Goal: Transaction & Acquisition: Purchase product/service

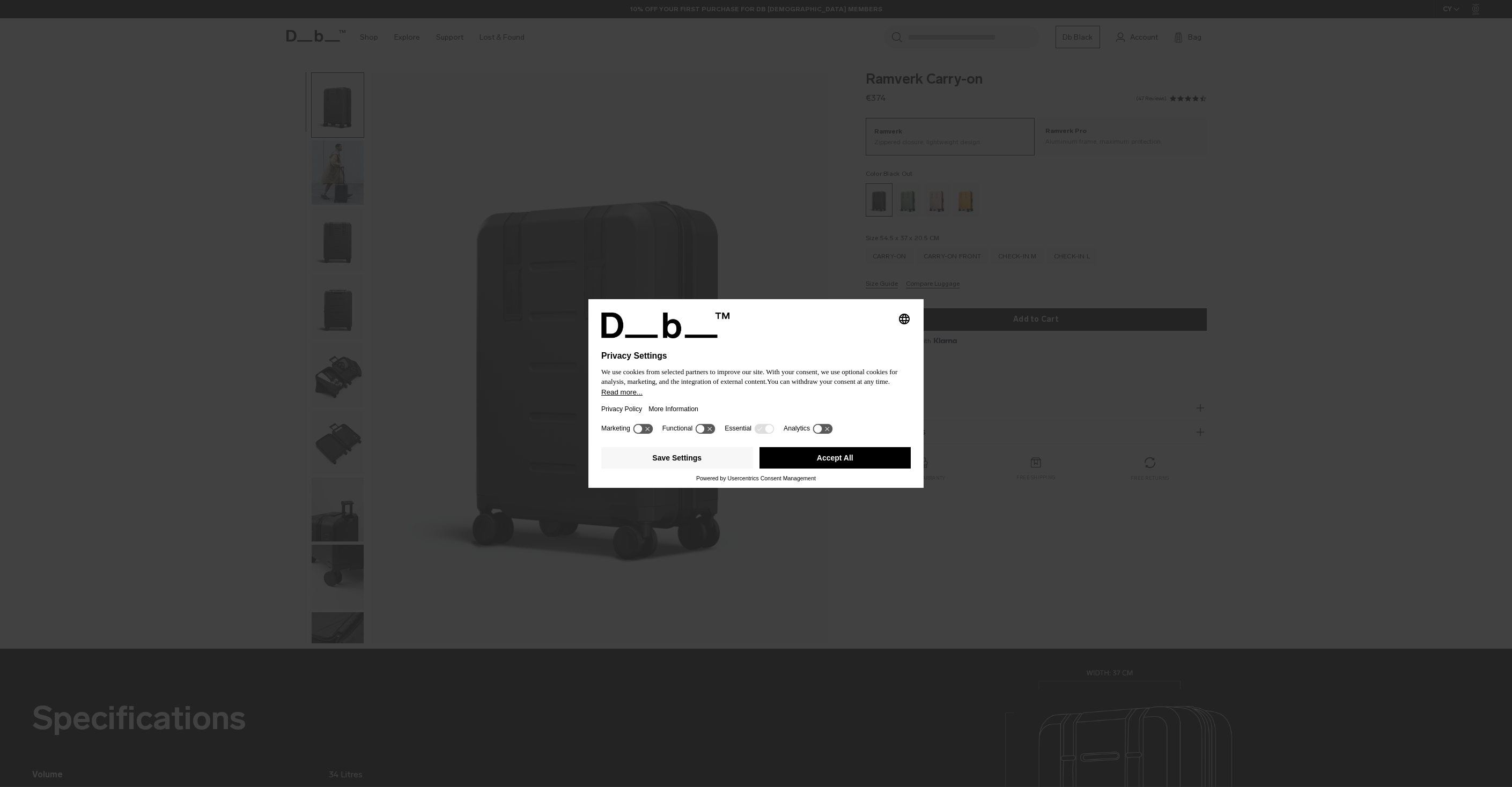
drag, startPoint x: 847, startPoint y: 458, endPoint x: 799, endPoint y: 434, distance: 53.7
click at [847, 457] on button "Accept All" at bounding box center [835, 457] width 152 height 21
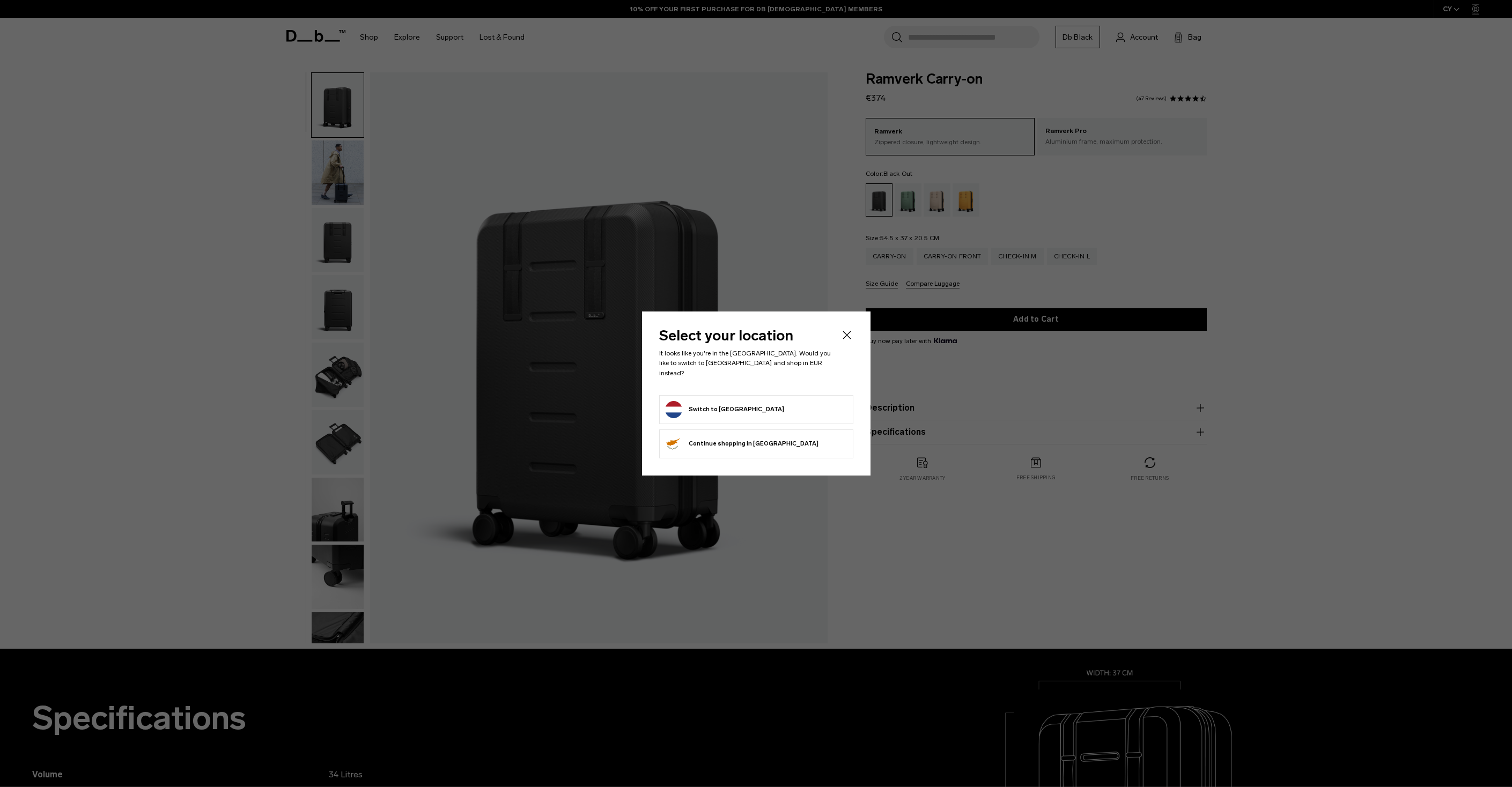
click at [715, 404] on button "Switch to Netherlands" at bounding box center [724, 409] width 119 height 17
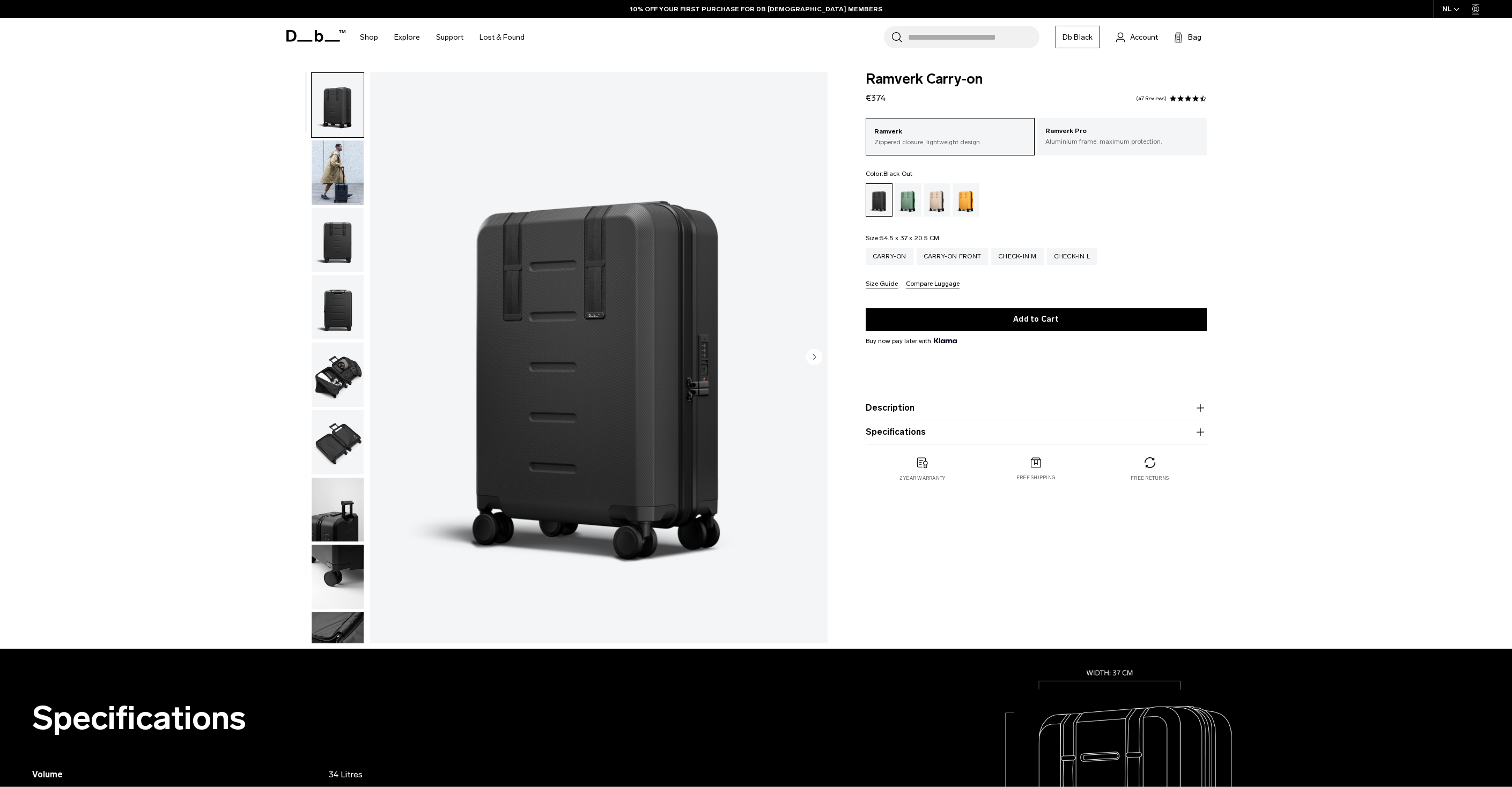
click at [335, 116] on img "button" at bounding box center [337, 105] width 52 height 64
click at [332, 262] on img "button" at bounding box center [337, 240] width 52 height 64
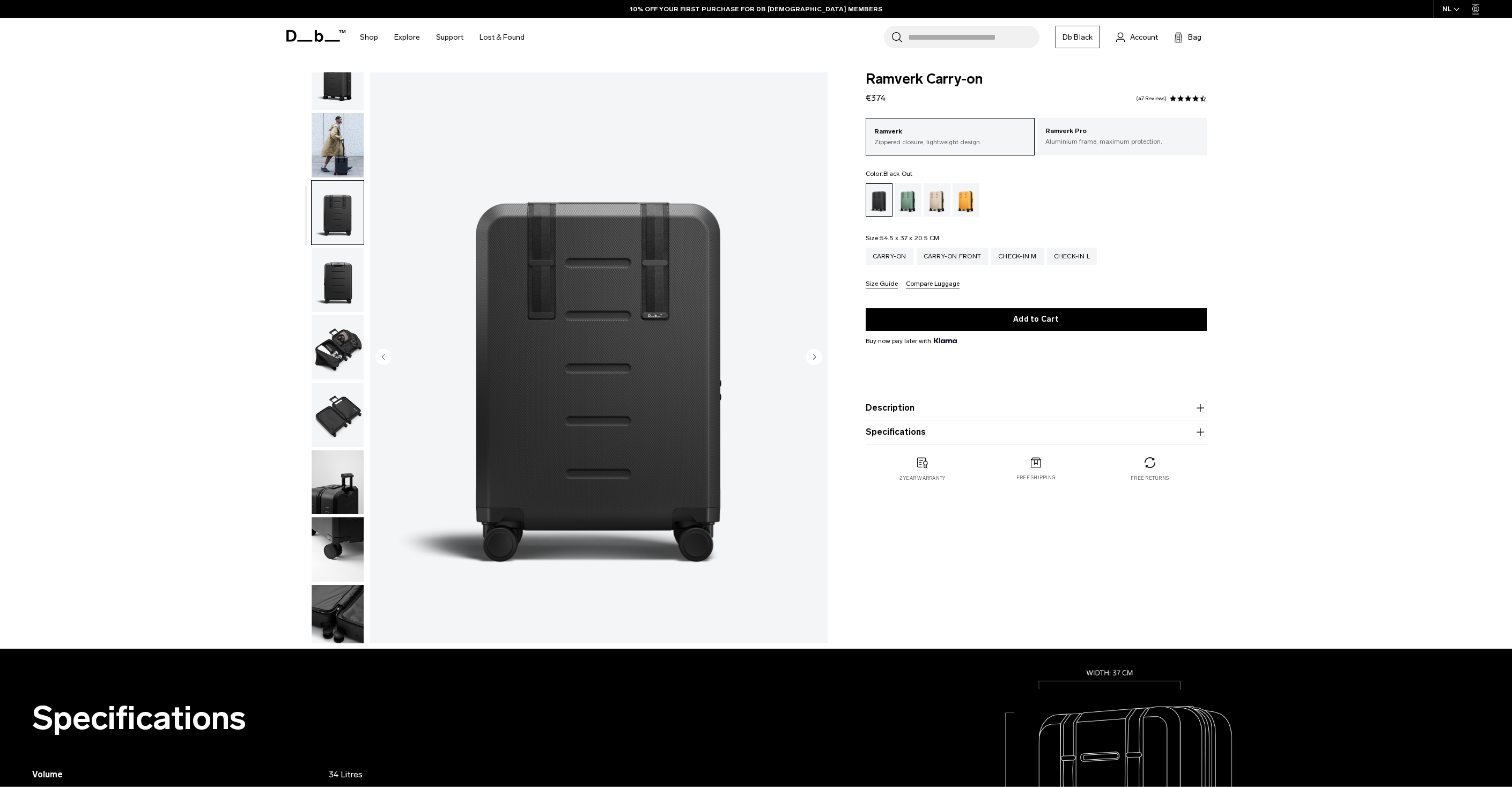
scroll to position [101, 0]
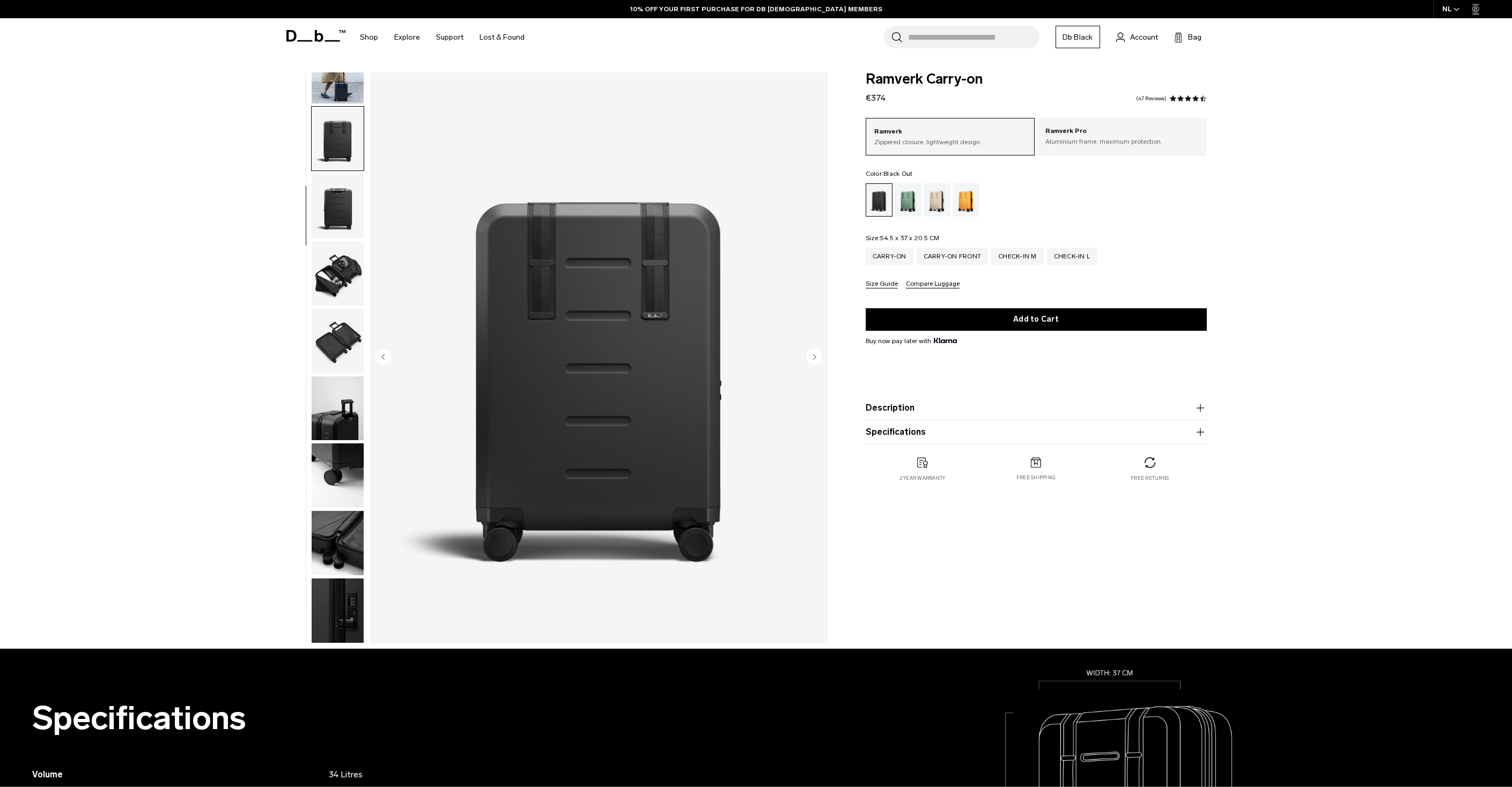
click at [333, 258] on img "button" at bounding box center [337, 273] width 52 height 64
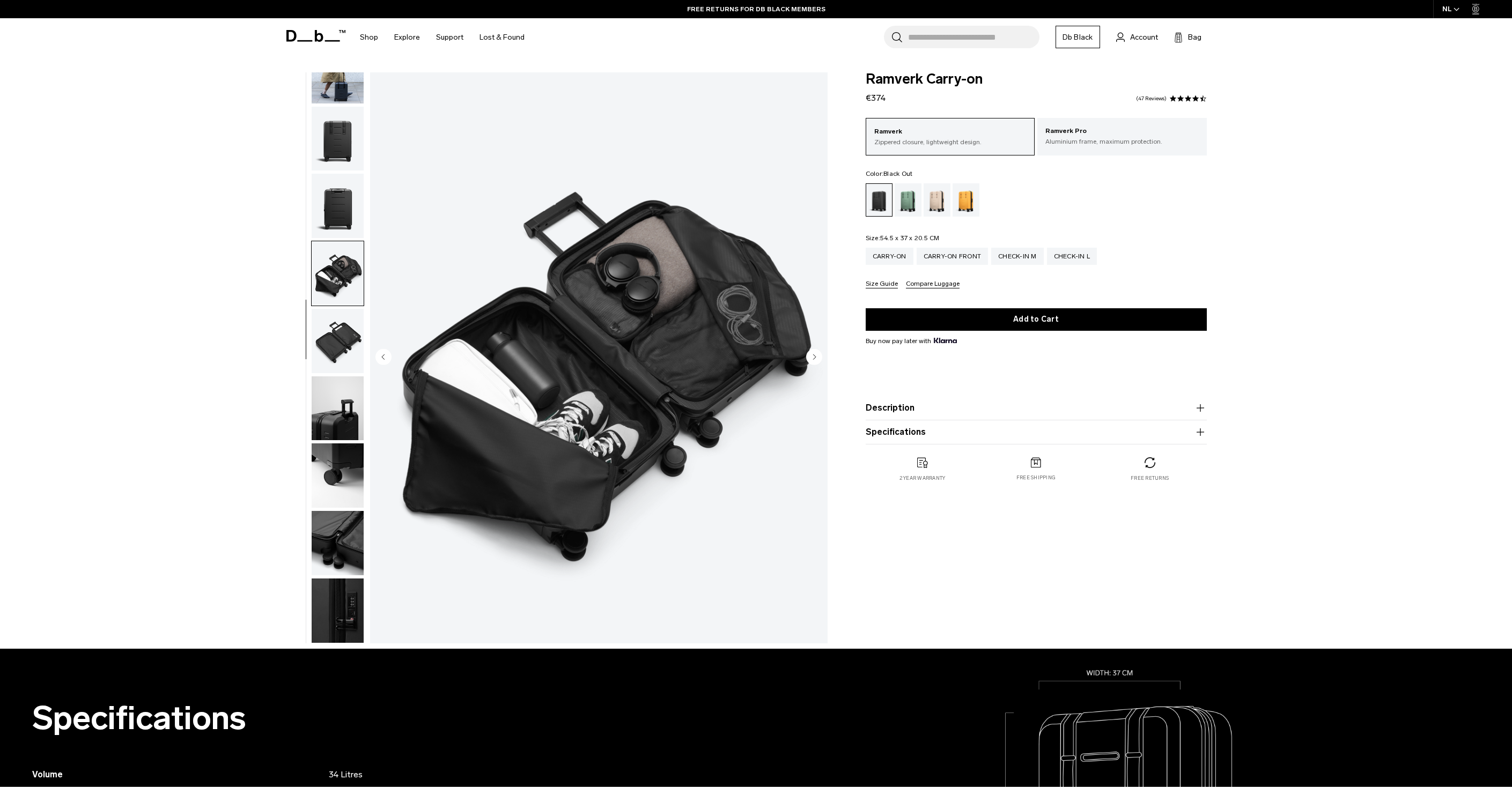
click at [333, 347] on img "button" at bounding box center [337, 341] width 52 height 64
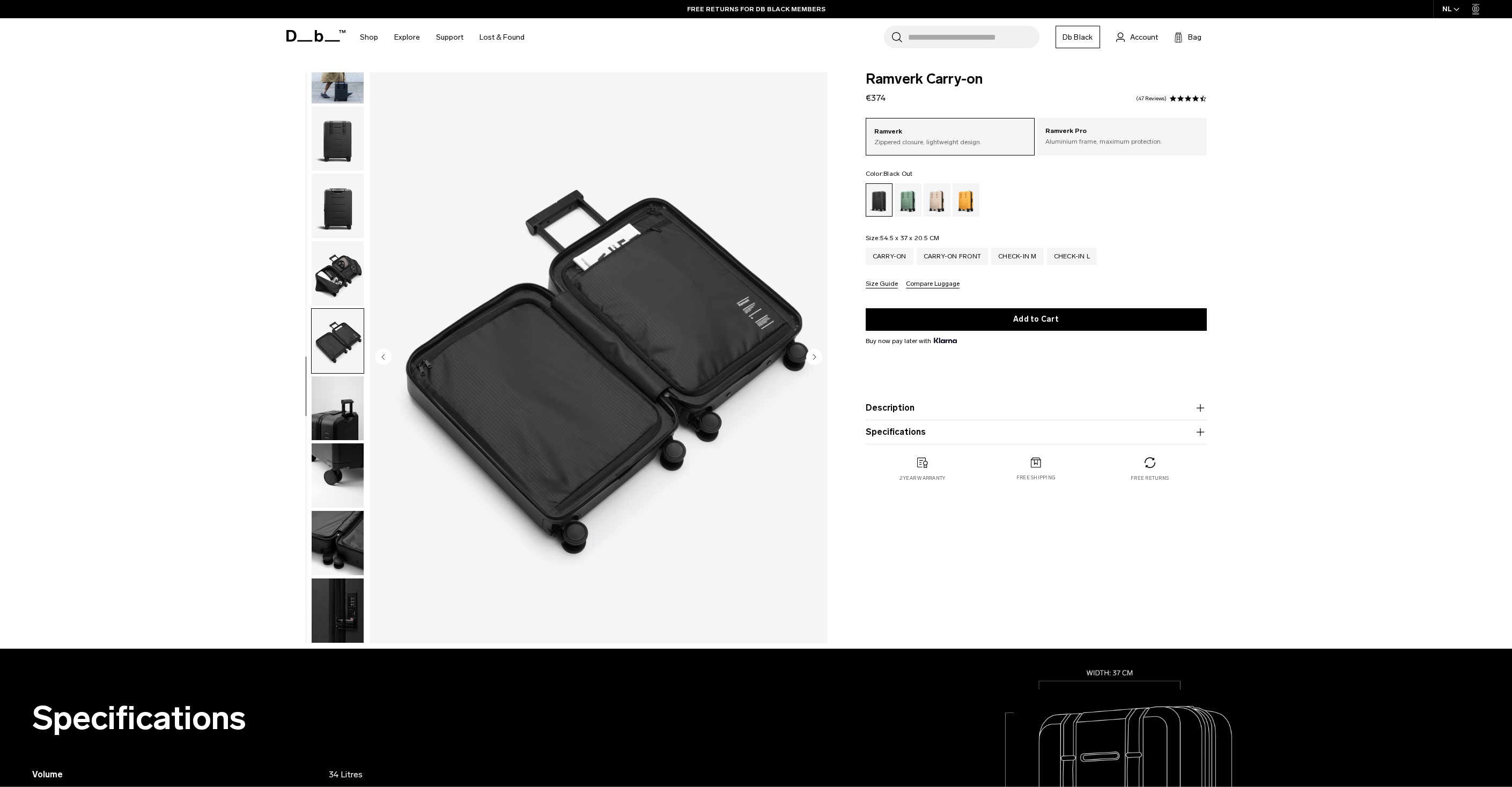
click at [339, 412] on img "button" at bounding box center [337, 408] width 52 height 64
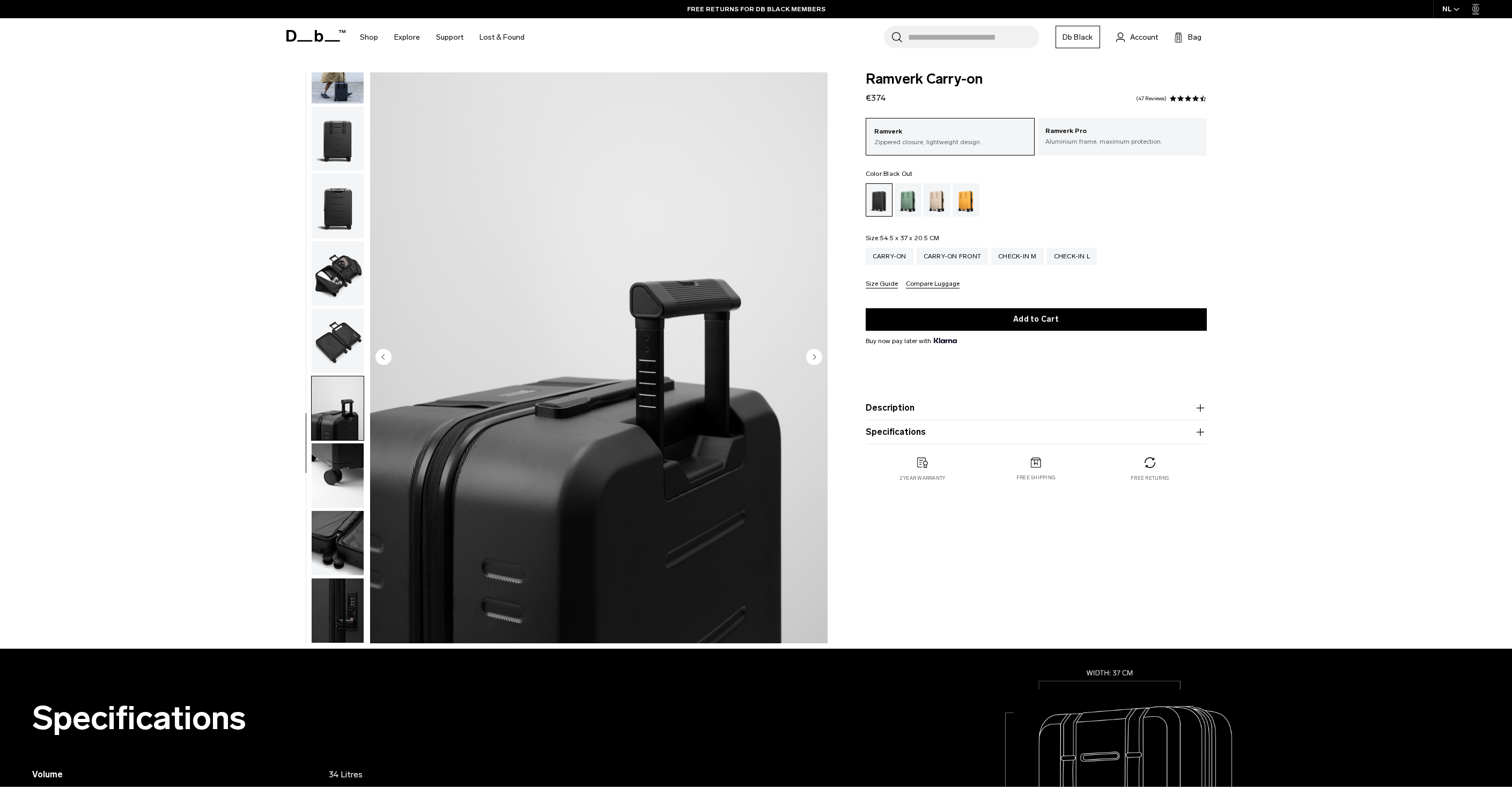
scroll to position [21, 0]
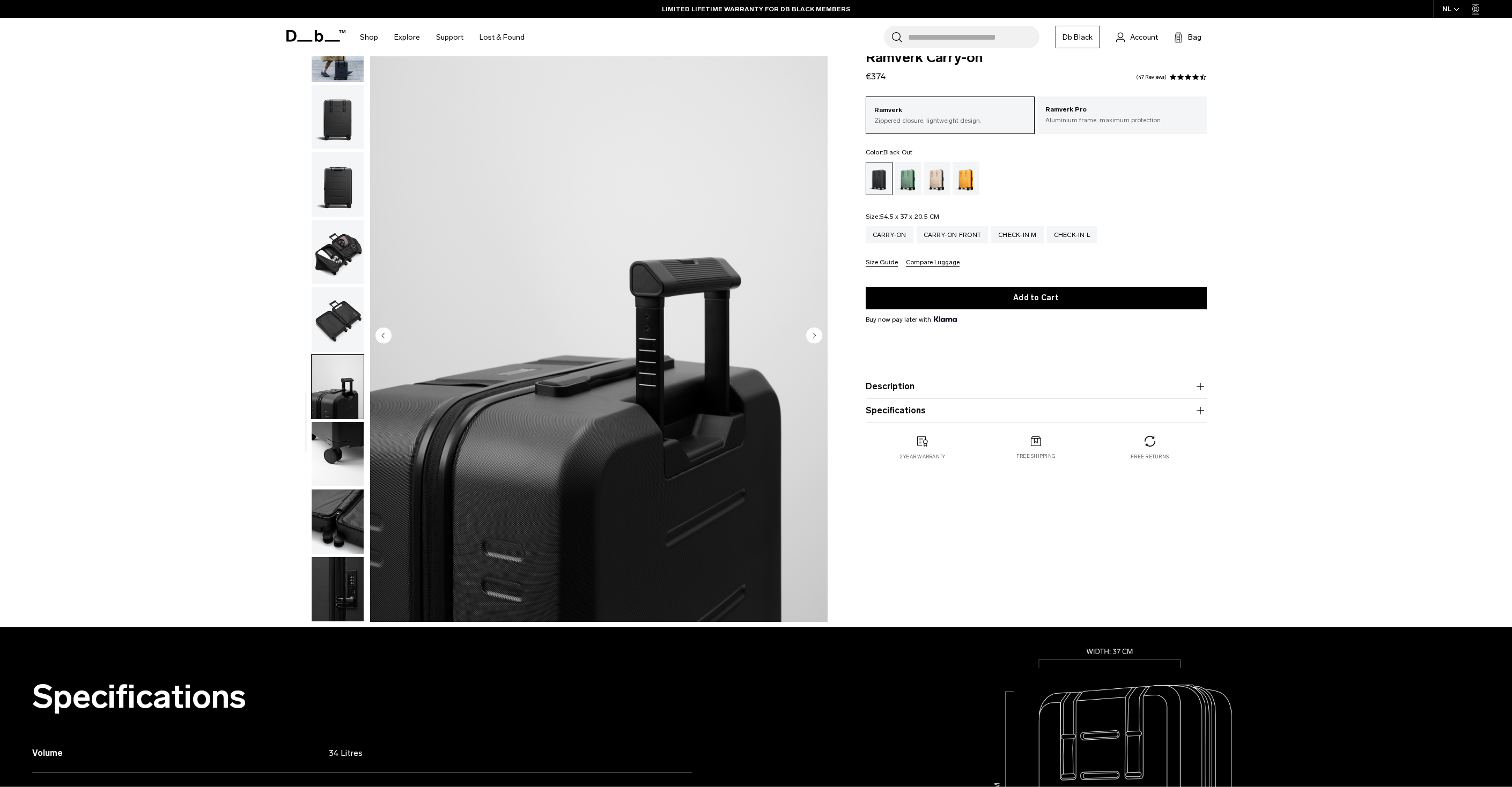
click at [331, 601] on img "button" at bounding box center [337, 589] width 52 height 64
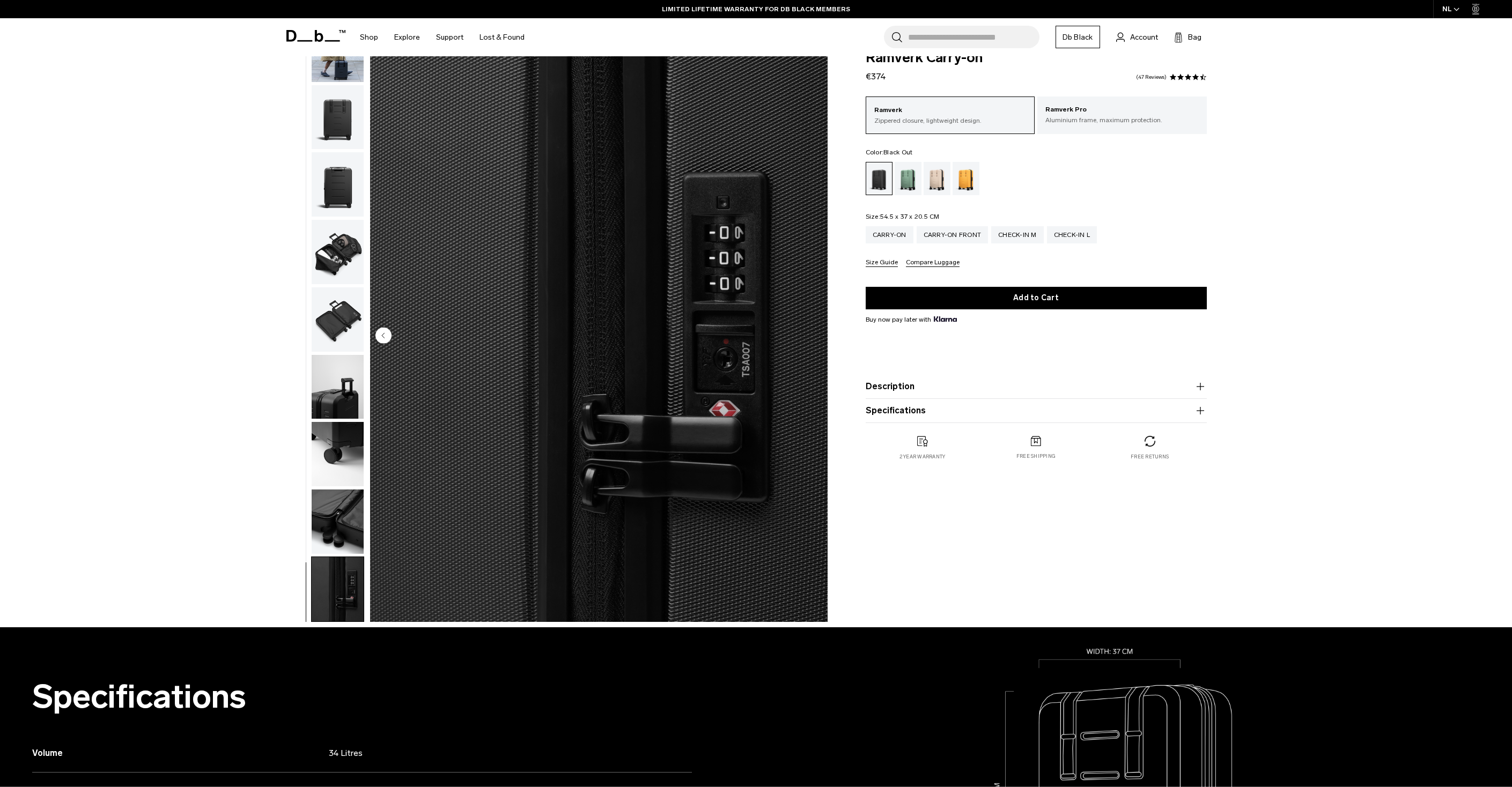
click at [346, 108] on img "button" at bounding box center [337, 117] width 52 height 64
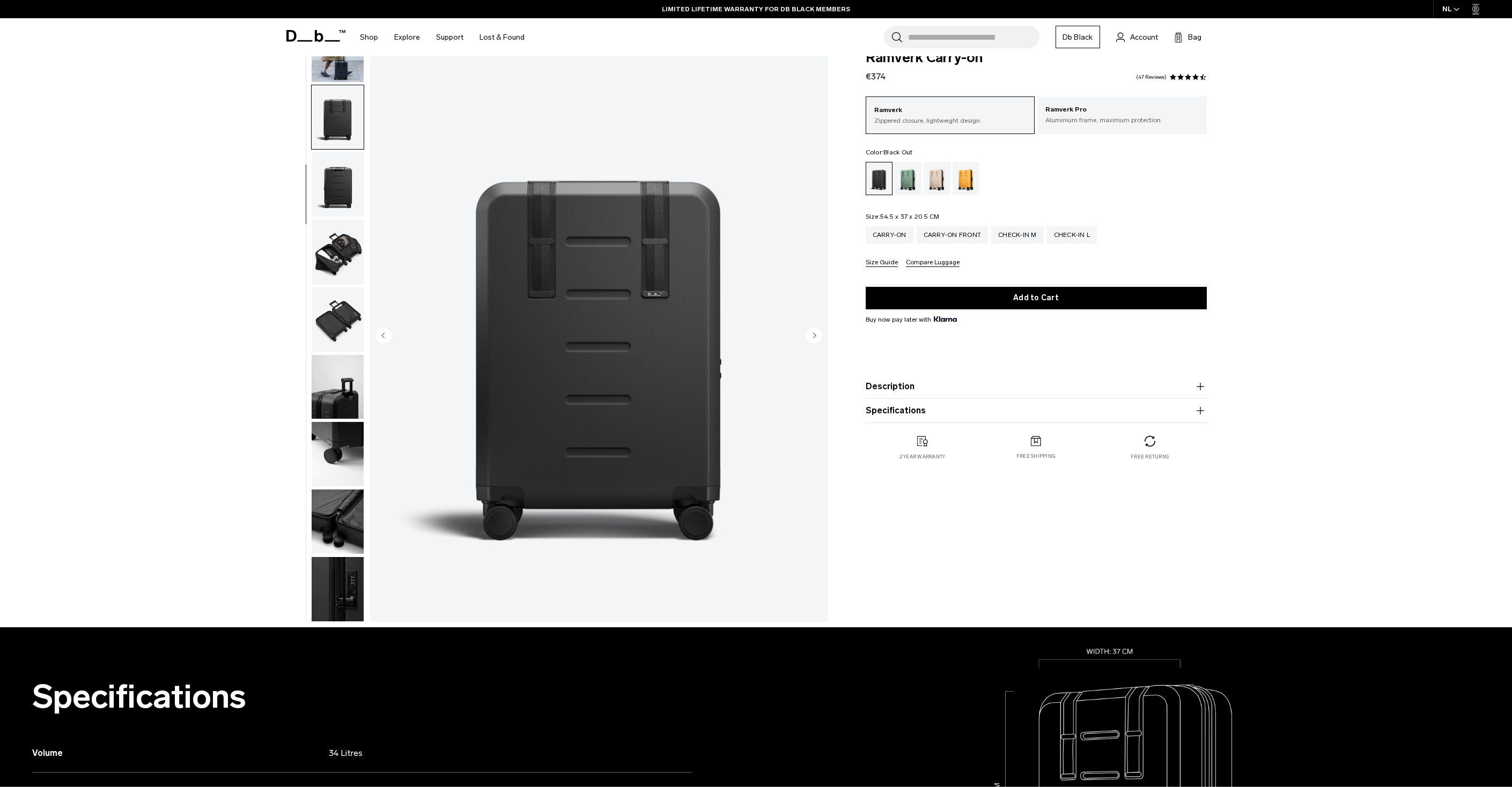
click at [340, 61] on img "button" at bounding box center [337, 50] width 52 height 64
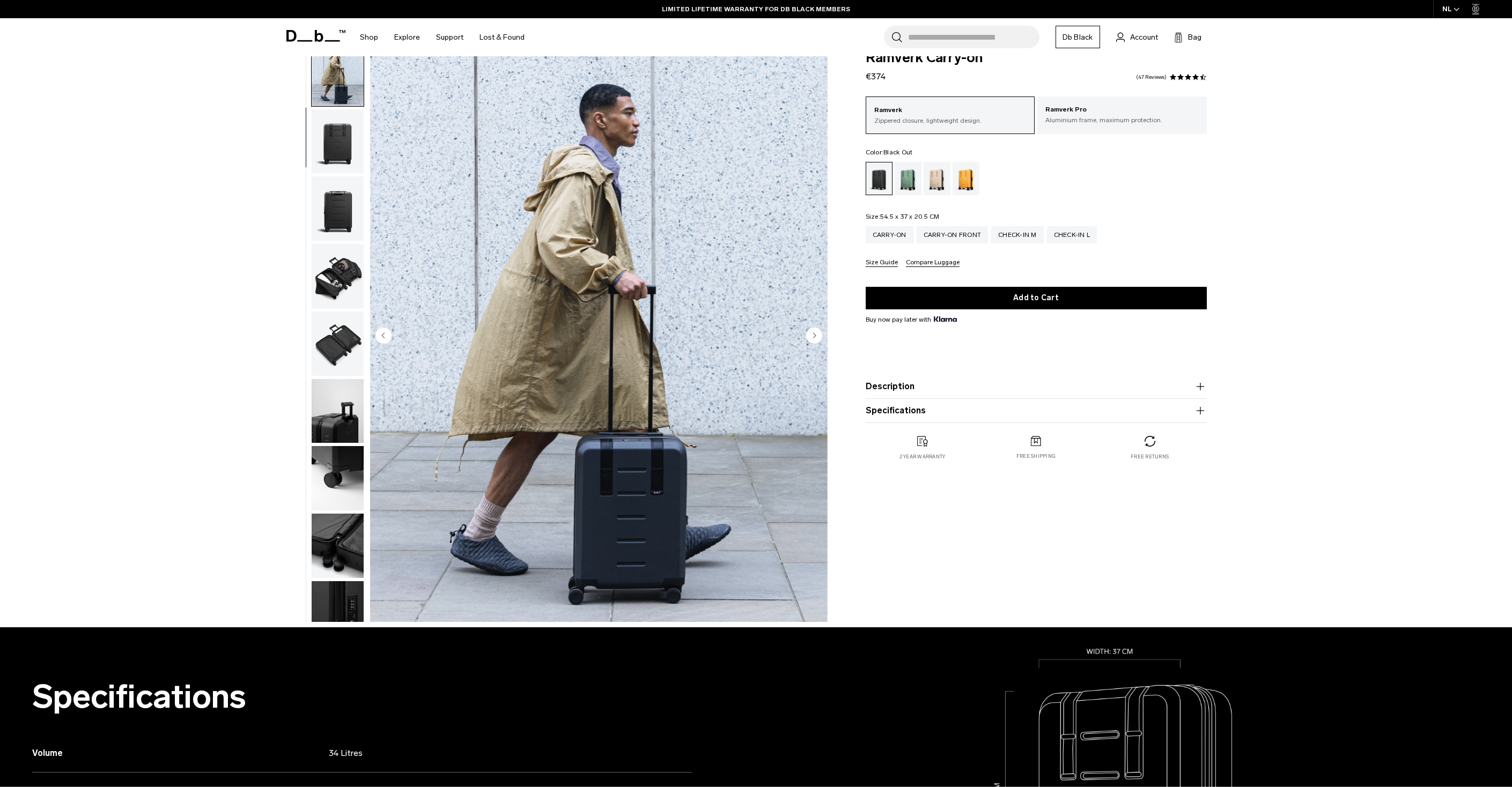
scroll to position [67, 0]
